Goal: Navigation & Orientation: Find specific page/section

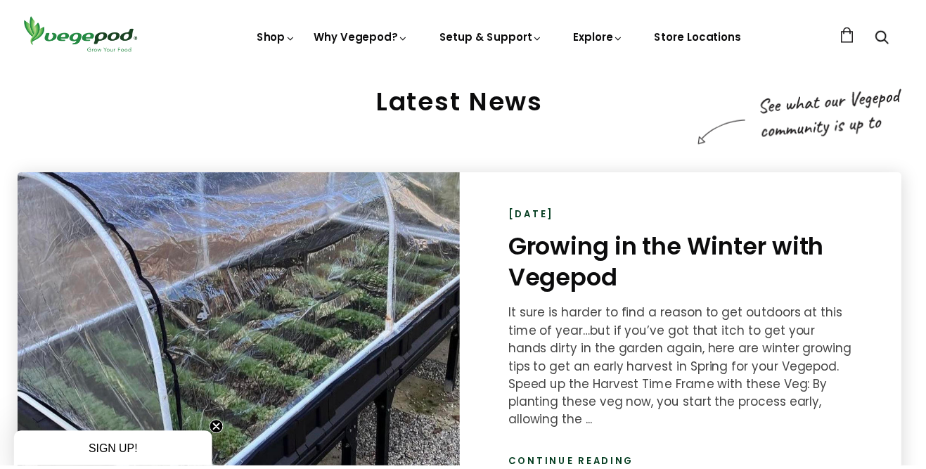
scroll to position [1956, 0]
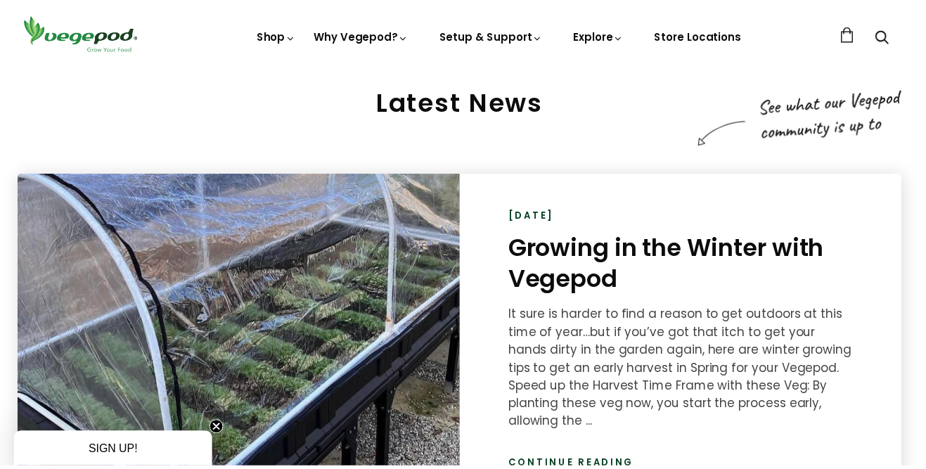
click at [288, 43] on link "Shop" at bounding box center [278, 37] width 39 height 15
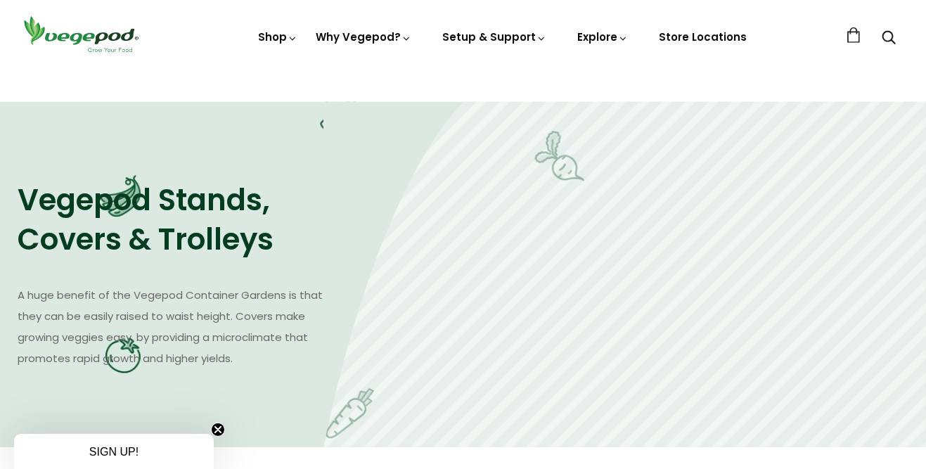
scroll to position [806, 0]
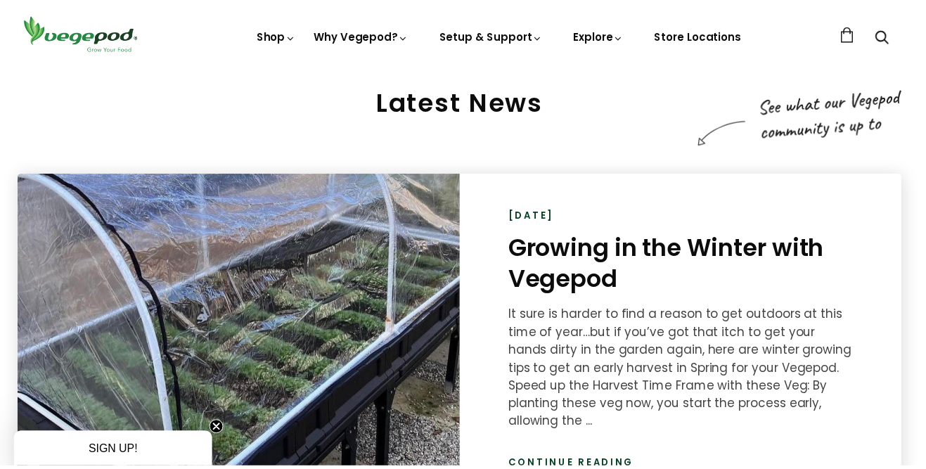
scroll to position [0, 219]
